Goal: Find specific page/section: Find specific page/section

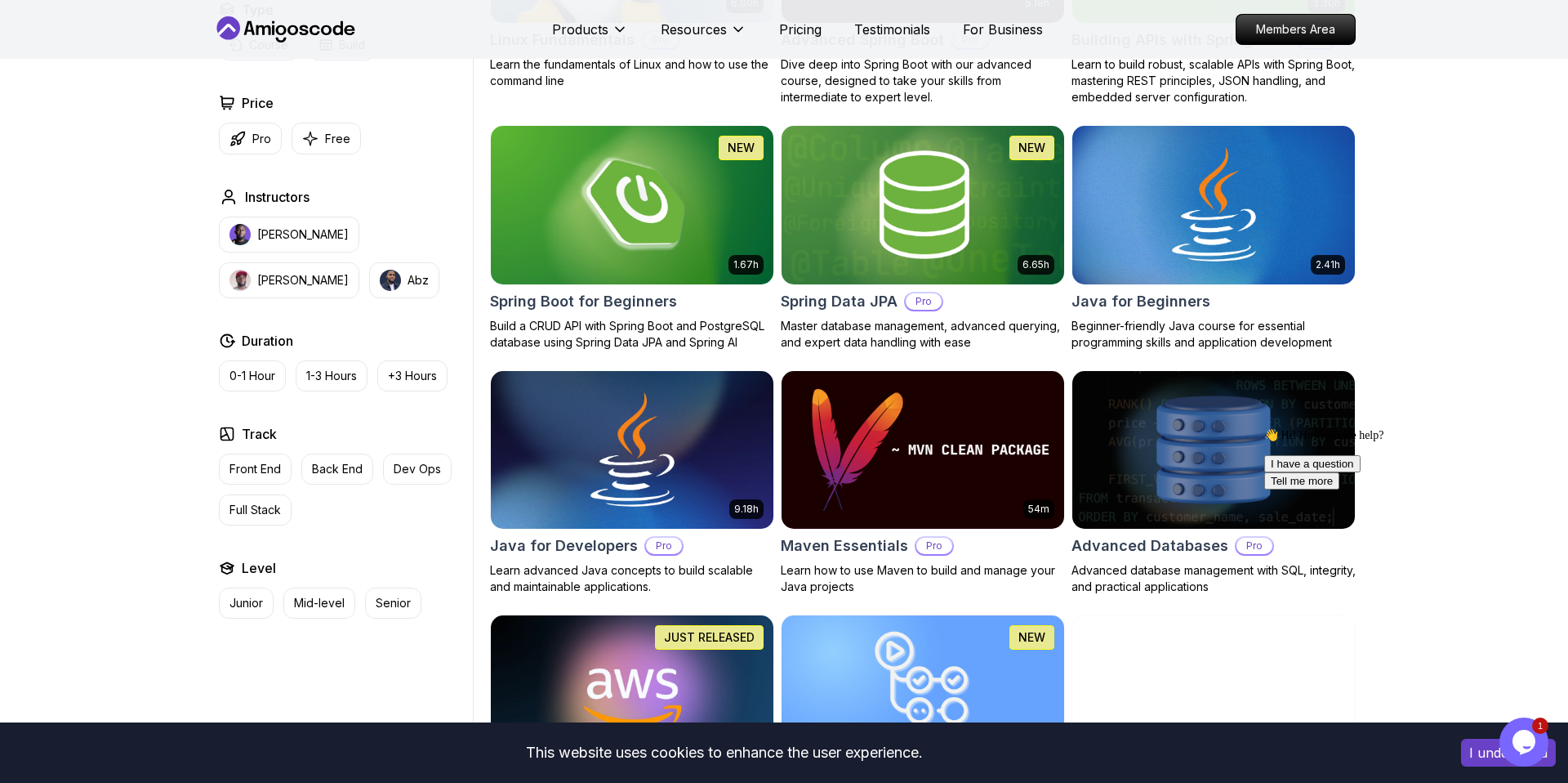
scroll to position [651, 0]
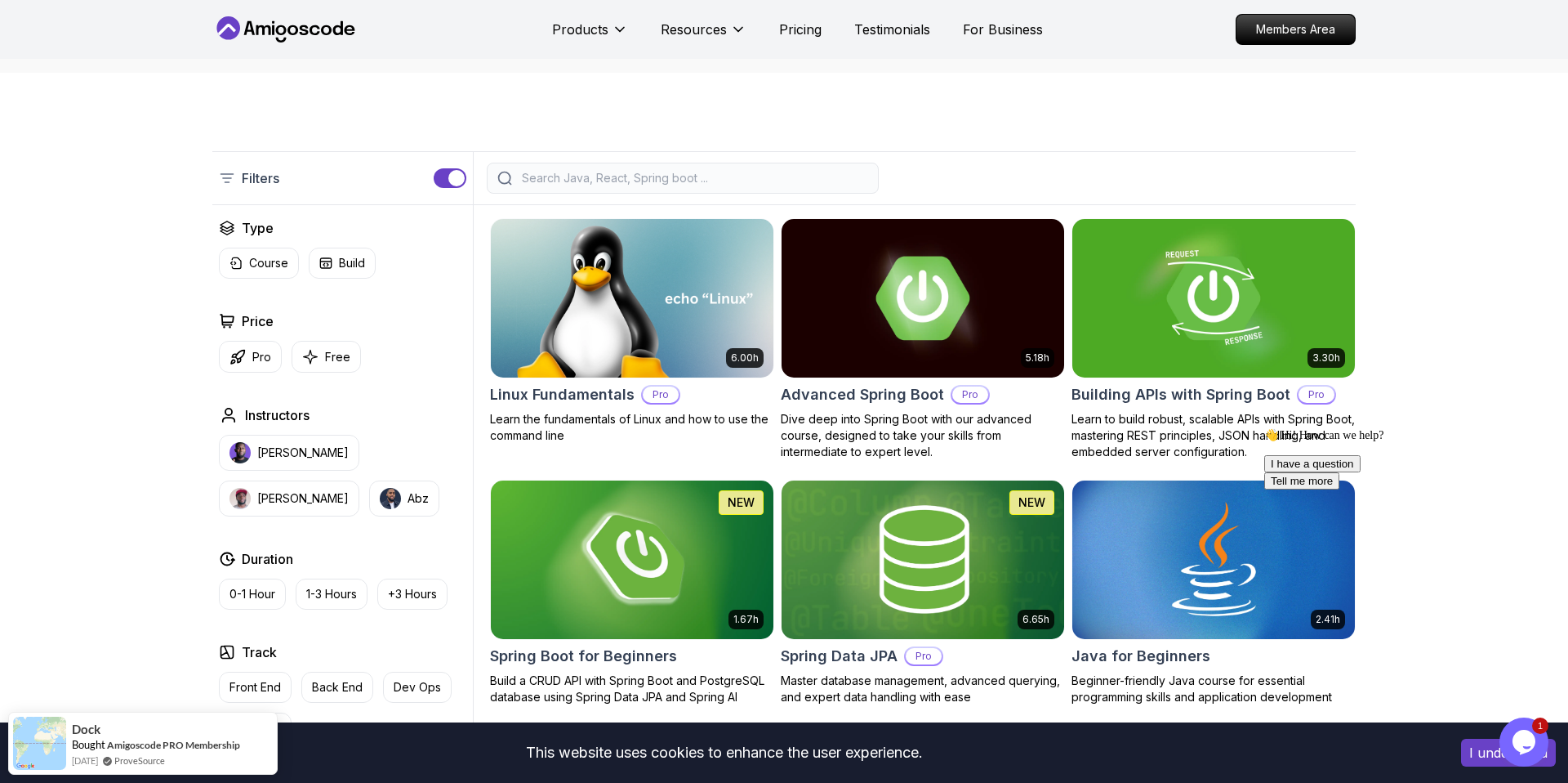
scroll to position [0, 0]
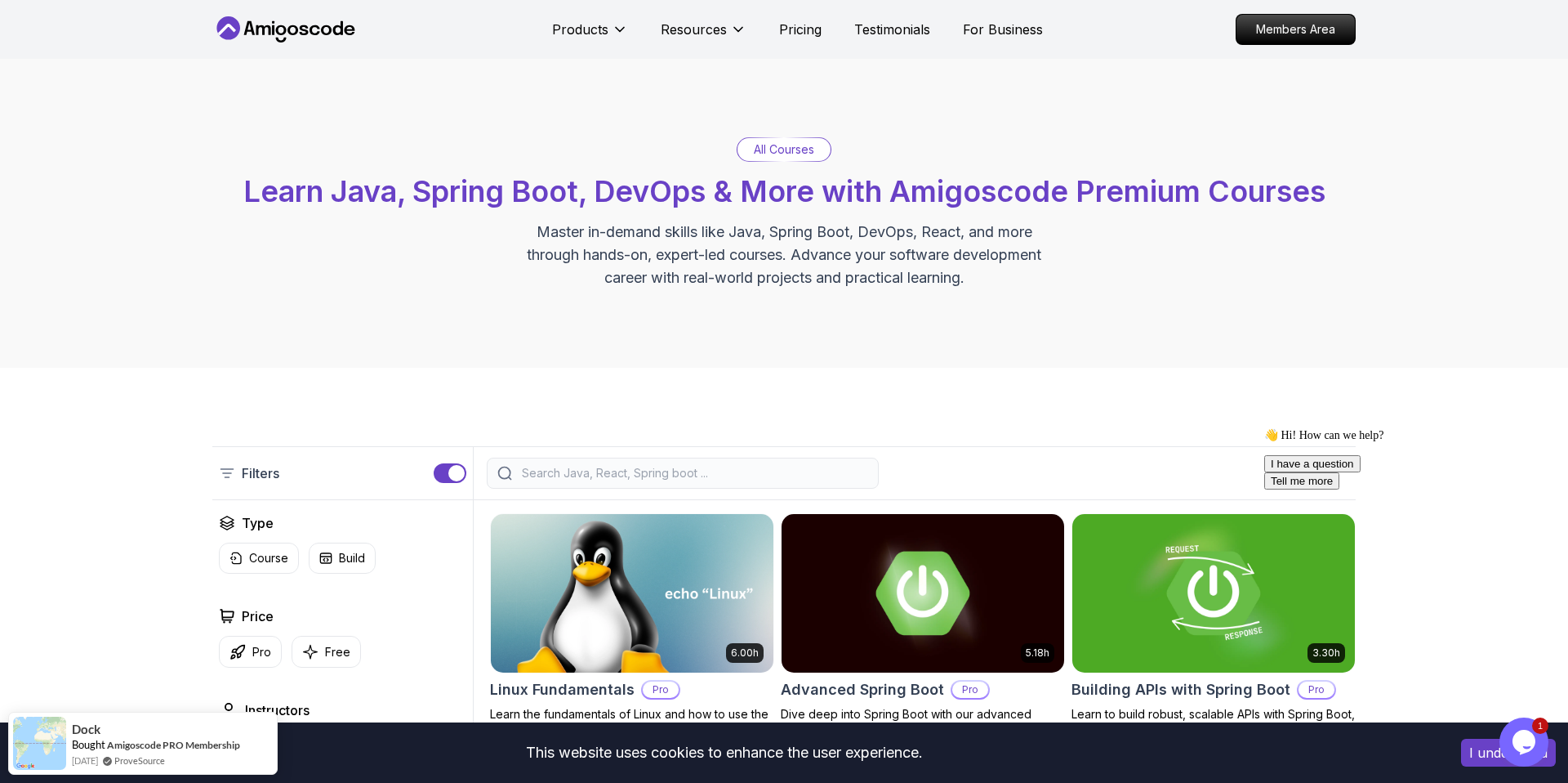
click at [750, 470] on input "search" at bounding box center [693, 473] width 350 height 16
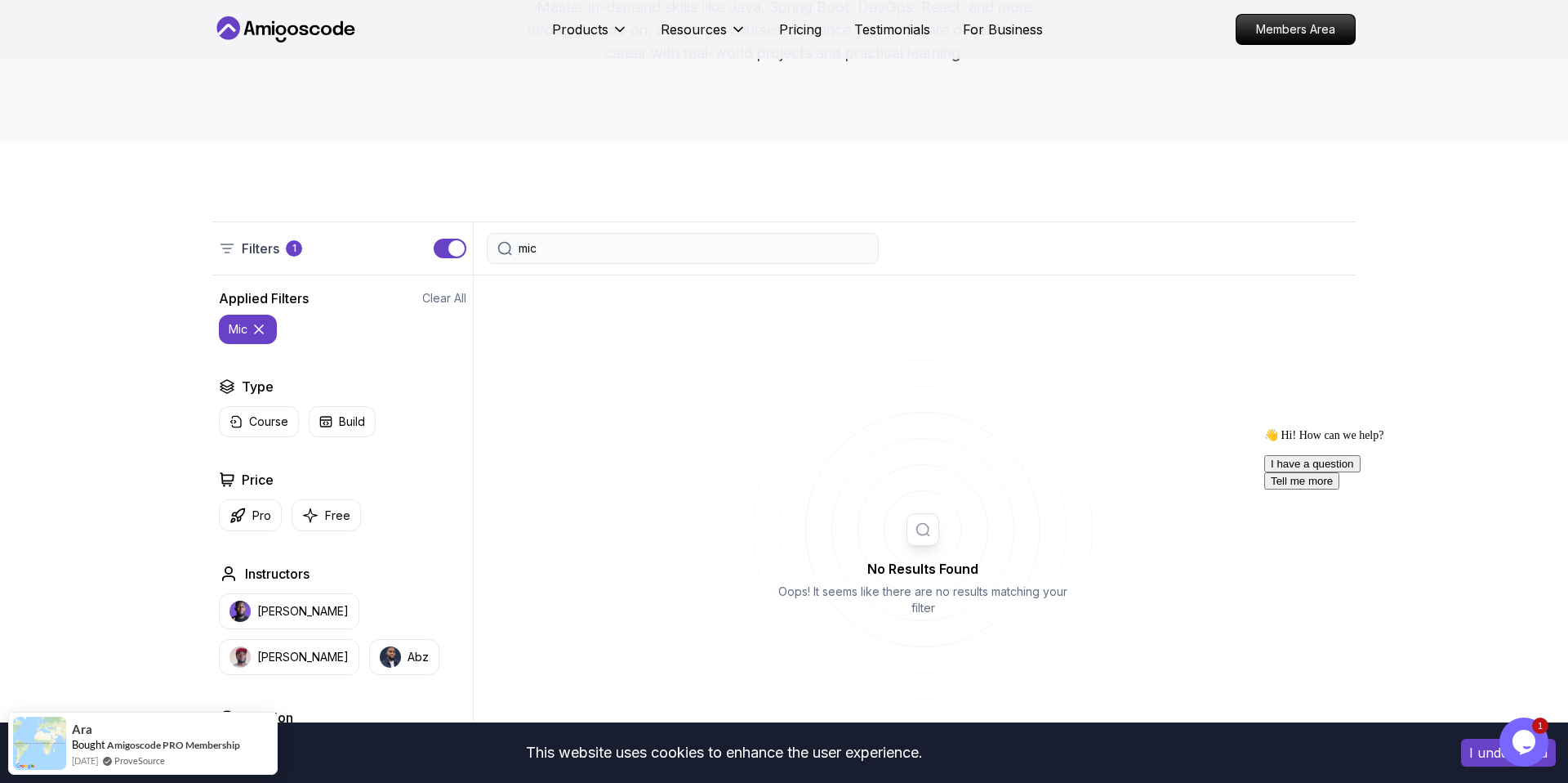
scroll to position [225, 0]
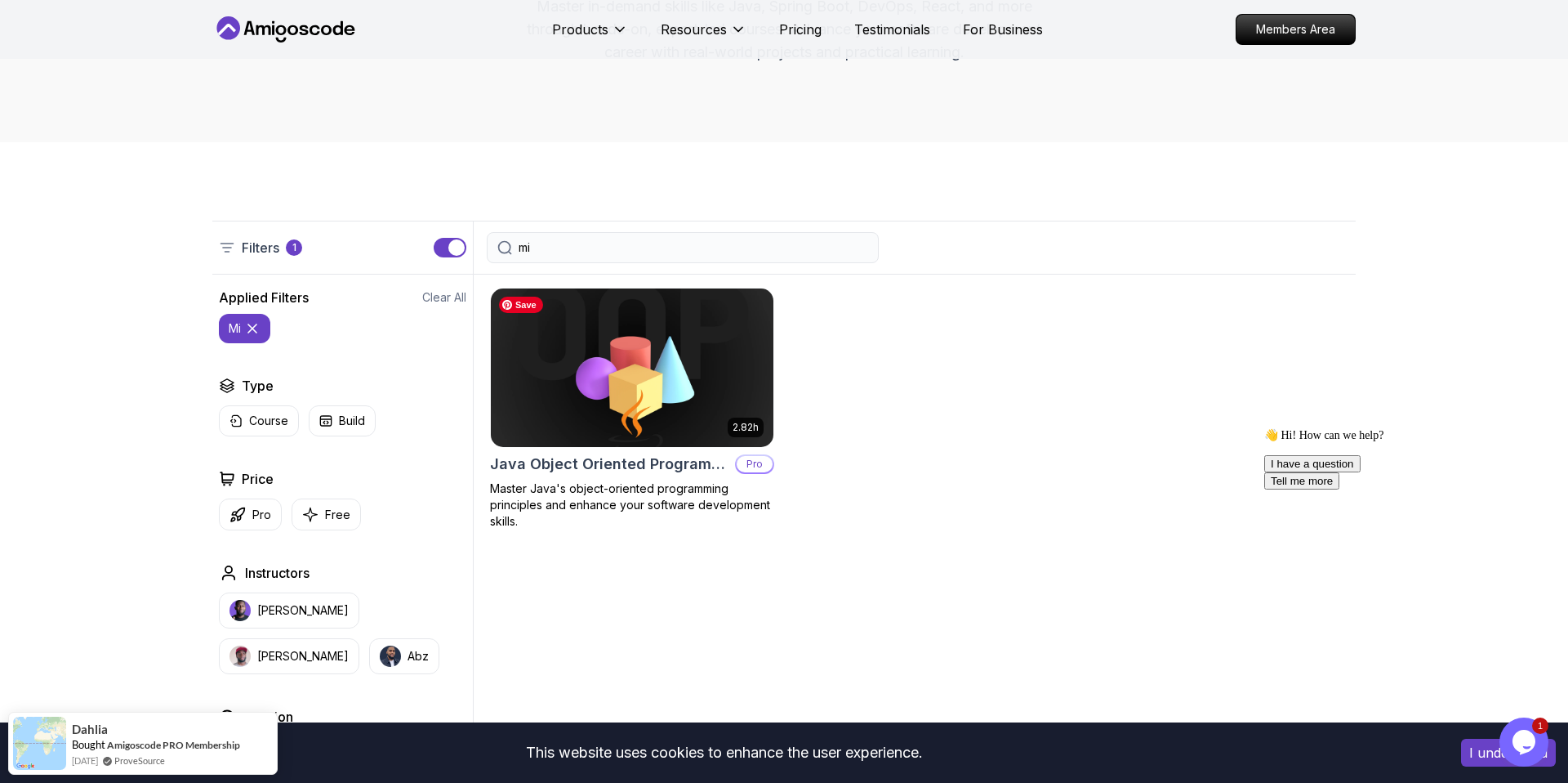
type input "m"
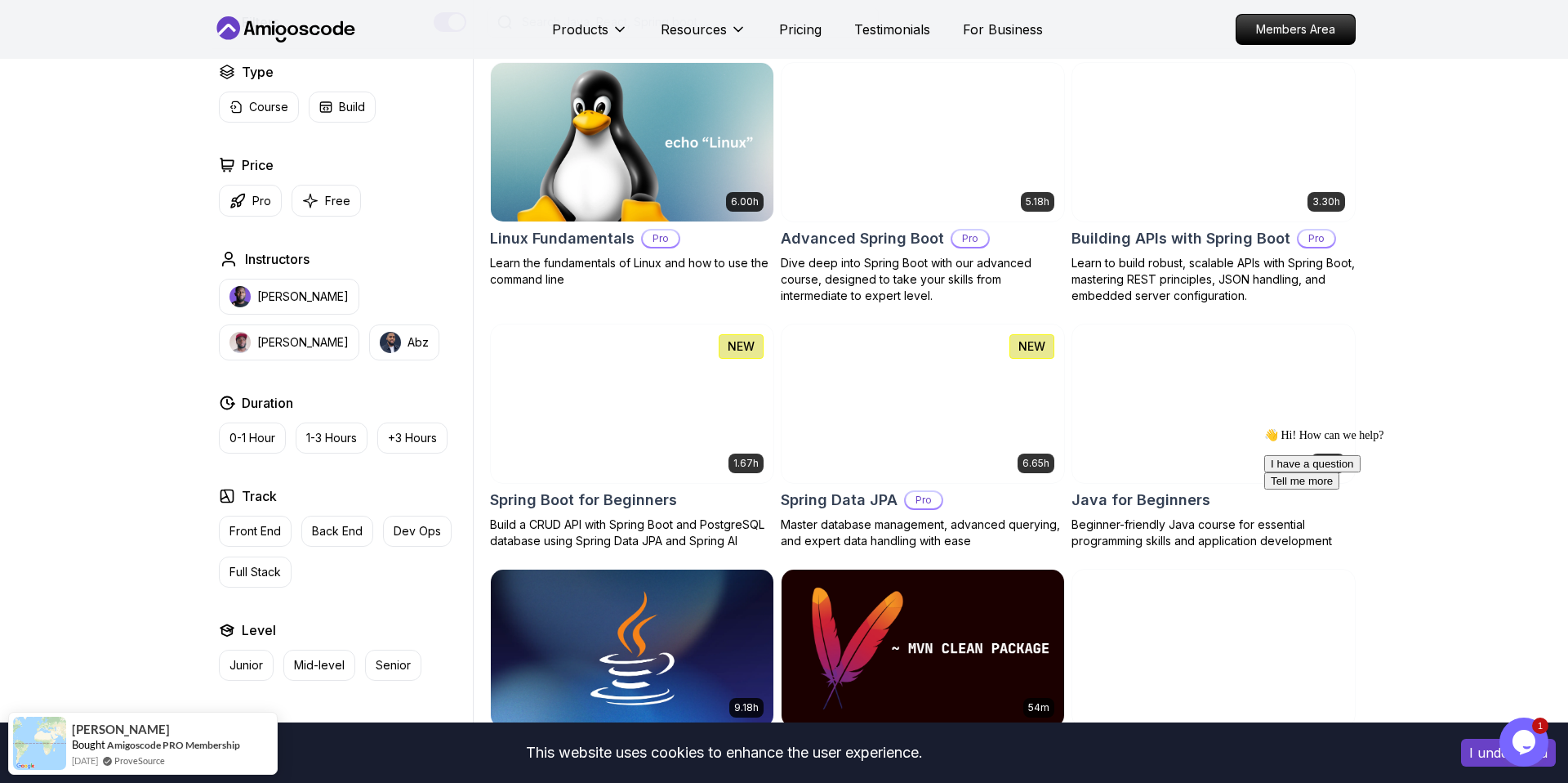
scroll to position [397, 0]
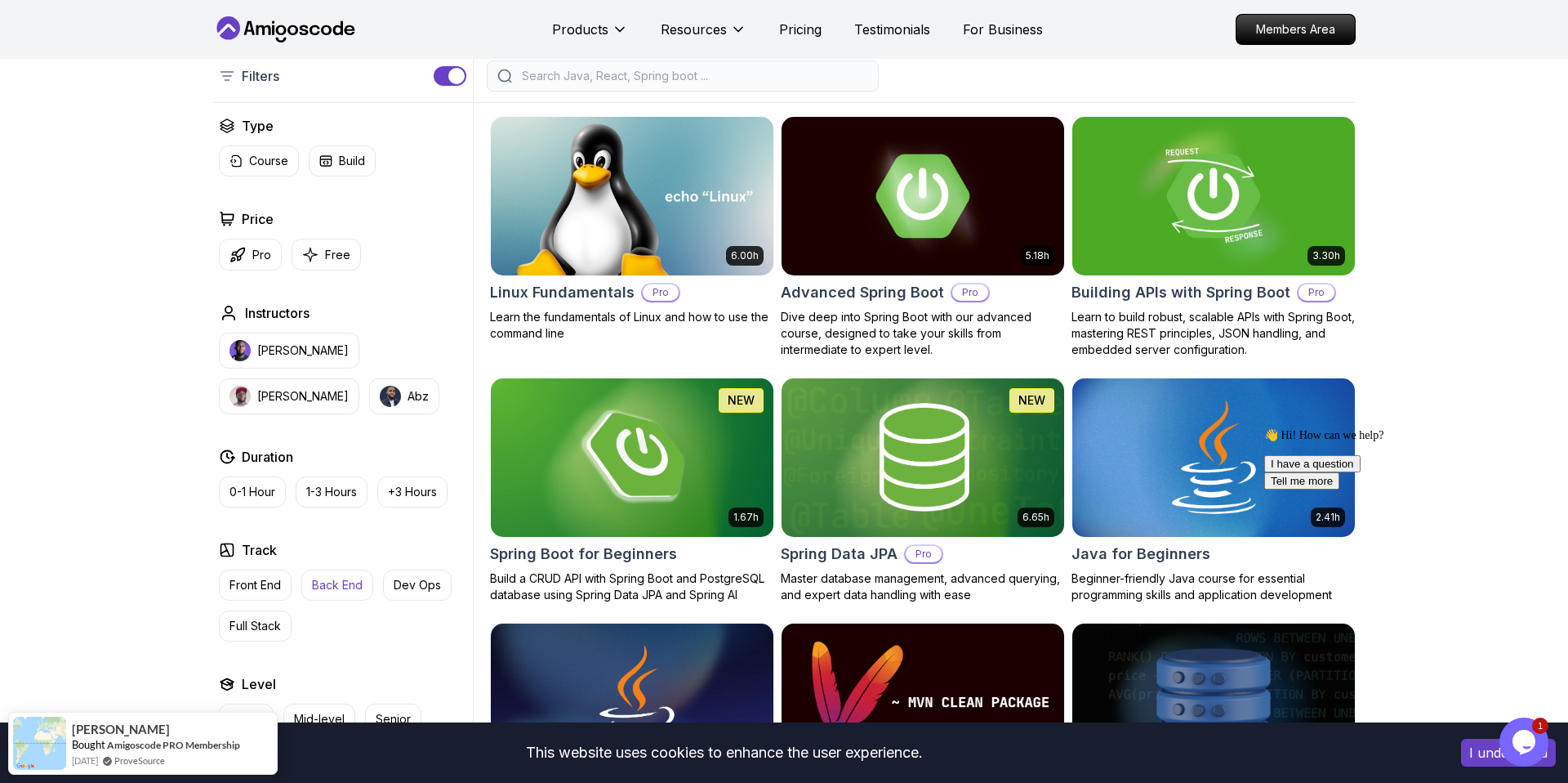
click at [319, 586] on p "Back End" at bounding box center [337, 585] width 51 height 16
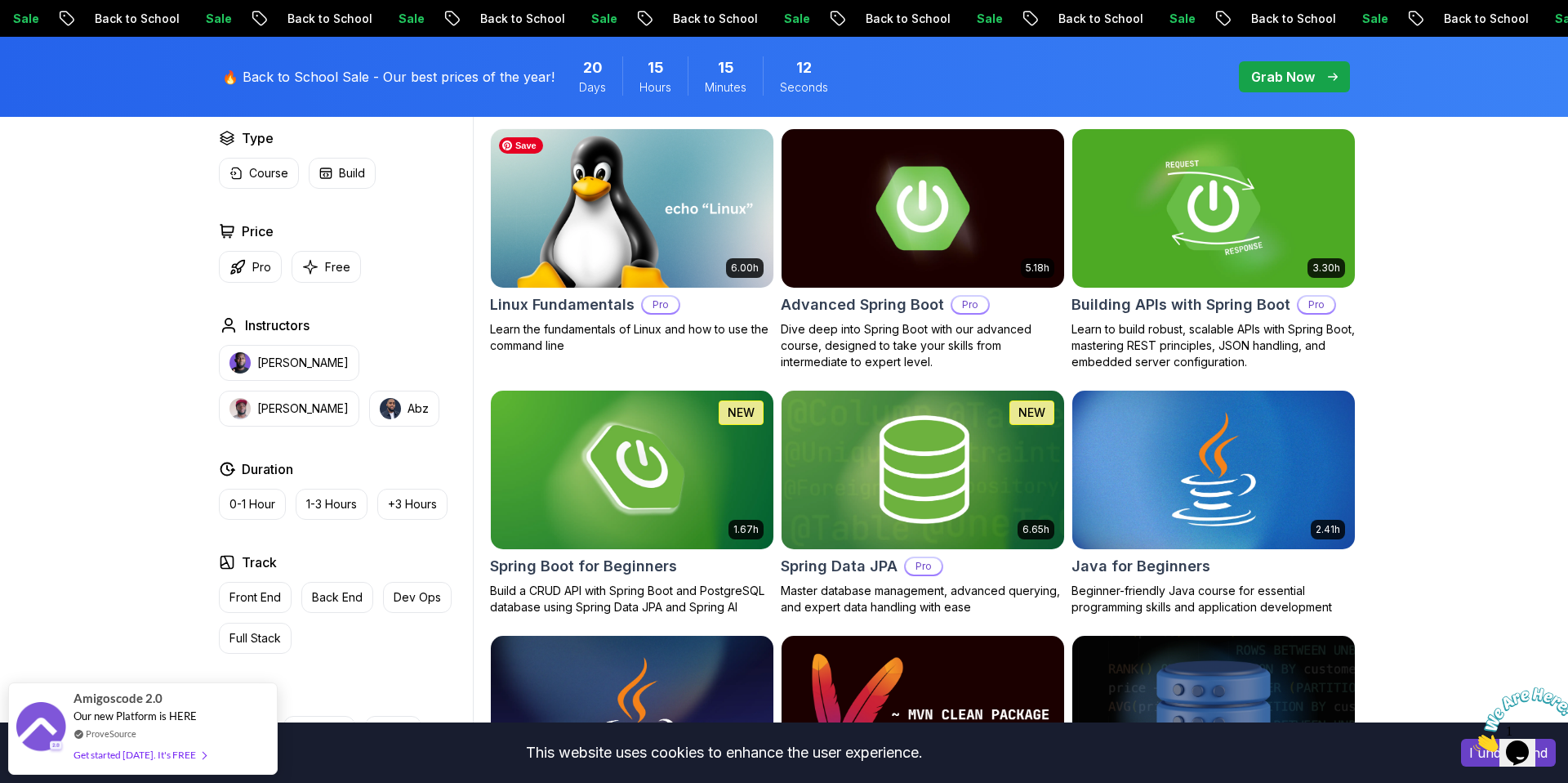
scroll to position [528, 0]
